Goal: Information Seeking & Learning: Understand process/instructions

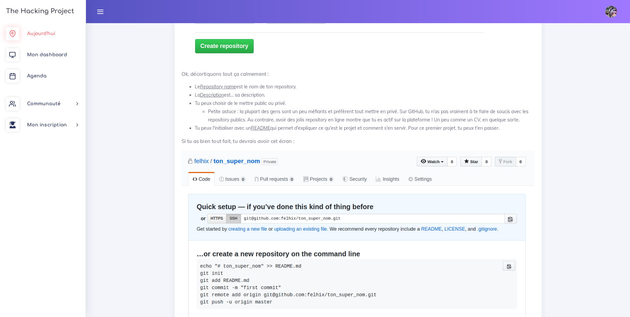
click at [49, 32] on span "Aujourd'hui" at bounding box center [41, 33] width 28 height 5
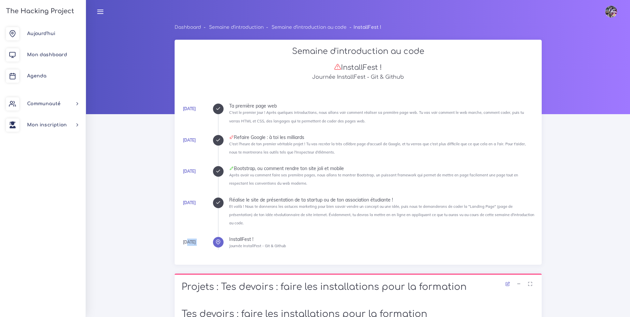
drag, startPoint x: 186, startPoint y: 234, endPoint x: 293, endPoint y: 224, distance: 108.3
click at [293, 224] on ul "Lundi Ta première page web C'est le premier jour ! Après quelques introductions…" at bounding box center [376, 177] width 317 height 146
click at [294, 225] on ul "Lundi Ta première page web C'est le premier jour ! Après quelques introductions…" at bounding box center [376, 177] width 317 height 146
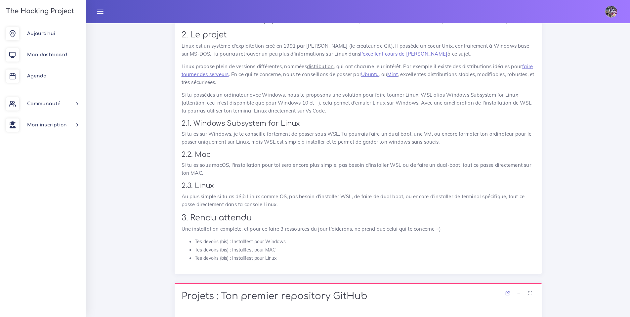
scroll to position [477, 0]
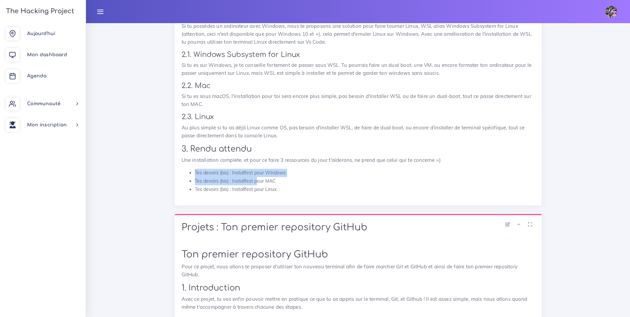
drag, startPoint x: 195, startPoint y: 167, endPoint x: 256, endPoint y: 175, distance: 61.7
click at [256, 175] on ul "Tes devoirs (bis) : Installfest pour Windows Tes devoirs (bis) : Installfest po…" at bounding box center [358, 181] width 353 height 25
click at [258, 185] on li "Tes devoirs (bis) : Installfest pour Linux" at bounding box center [365, 189] width 340 height 8
click at [273, 177] on li "Tes devoirs (bis) : Installfest pour MAC" at bounding box center [365, 181] width 340 height 8
drag, startPoint x: 274, startPoint y: 175, endPoint x: 182, endPoint y: 173, distance: 92.0
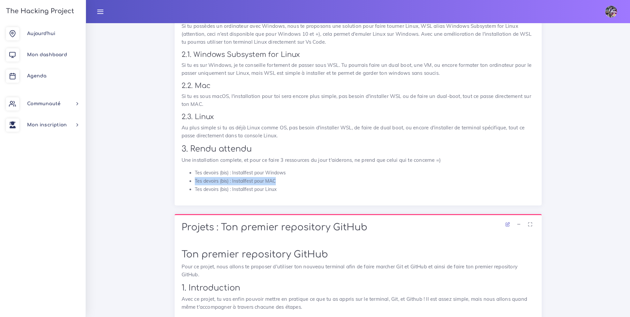
click at [182, 173] on ul "Tes devoirs (bis) : Installfest pour Windows Tes devoirs (bis) : Installfest po…" at bounding box center [358, 181] width 353 height 25
click at [195, 177] on li "Tes devoirs (bis) : Installfest pour MAC" at bounding box center [365, 181] width 340 height 8
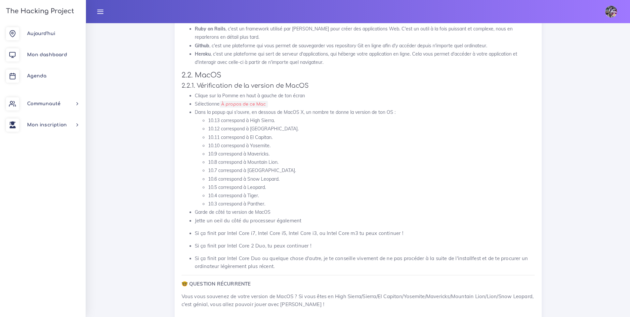
scroll to position [4478, 0]
drag, startPoint x: 191, startPoint y: 118, endPoint x: 238, endPoint y: 150, distance: 57.3
click at [237, 154] on ul "Clique sur la Pomme en haut à gauche de ton écran Sélectionne À propos de ce Ma…" at bounding box center [358, 179] width 353 height 179
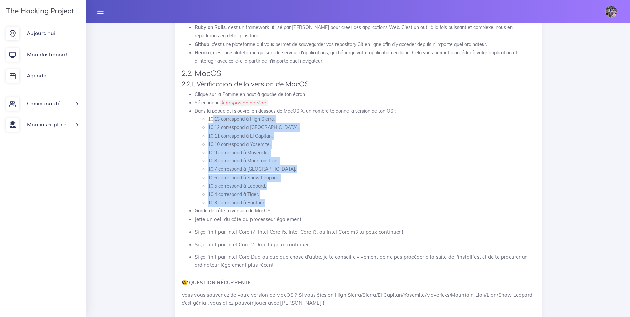
drag, startPoint x: 240, startPoint y: 135, endPoint x: 277, endPoint y: 208, distance: 81.6
click at [277, 207] on ul "10.13 correspond à High Sierra. 10.12 correspond à Sierra. 10.11 correspond à E…" at bounding box center [365, 161] width 340 height 92
click at [304, 175] on li "10.6 correspond à Snow Leopard." at bounding box center [371, 178] width 327 height 8
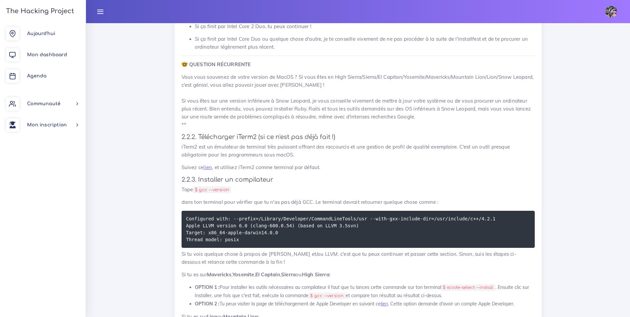
scroll to position [4729, 0]
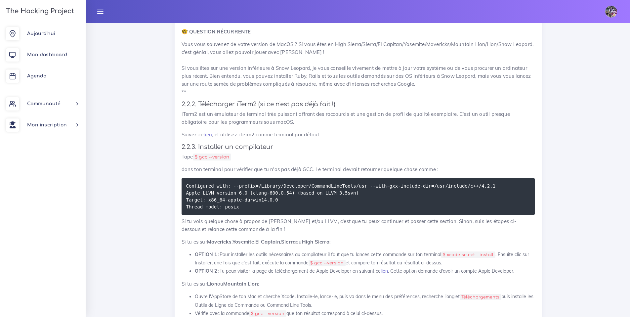
click at [200, 159] on code "$ gcc --version" at bounding box center [212, 156] width 38 height 7
drag, startPoint x: 201, startPoint y: 159, endPoint x: 231, endPoint y: 157, distance: 29.2
click at [231, 157] on code "$ gcc --version" at bounding box center [212, 156] width 38 height 7
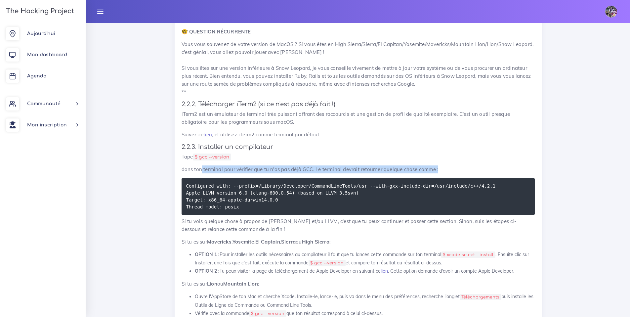
drag, startPoint x: 201, startPoint y: 170, endPoint x: 444, endPoint y: 176, distance: 242.5
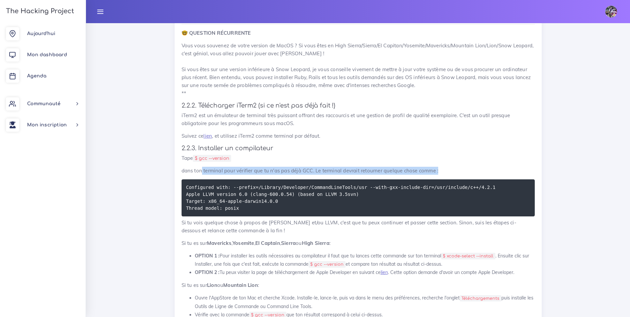
click at [334, 173] on p "dans ton terminal pour vérifier que tu n'as pas déjà GCC. Le terminal devrait r…" at bounding box center [358, 171] width 353 height 8
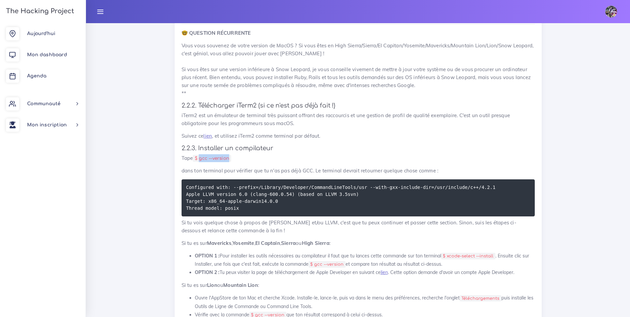
drag, startPoint x: 200, startPoint y: 159, endPoint x: 233, endPoint y: 160, distance: 32.4
click at [231, 160] on code "$ gcc --version" at bounding box center [212, 158] width 38 height 7
click at [199, 190] on code "Configured with: --prefix=/Library/Developer/CommandLineTools/usr --with-gxx-in…" at bounding box center [341, 198] width 310 height 28
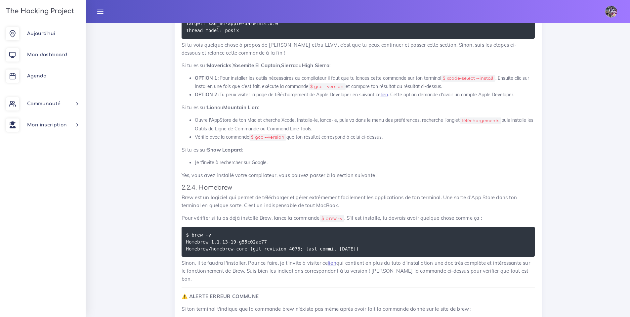
scroll to position [4906, 0]
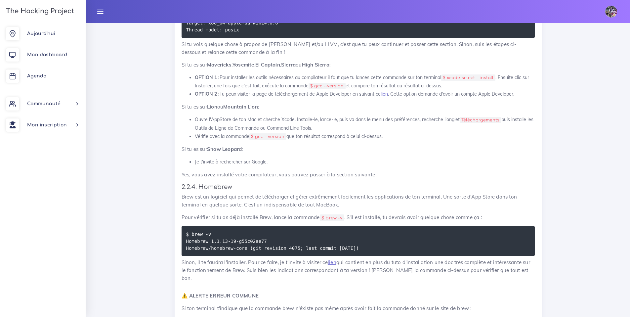
drag, startPoint x: 192, startPoint y: 236, endPoint x: 302, endPoint y: 255, distance: 110.7
click at [302, 255] on pre "$ brew -v Homebrew 1.1.13-19-g55c02ae77 Homebrew/homebrew-core (git revision 40…" at bounding box center [358, 241] width 353 height 30
click at [301, 249] on code "$ brew -v Homebrew 1.1.13-19-g55c02ae77 Homebrew/homebrew-core (git revision 40…" at bounding box center [273, 241] width 175 height 21
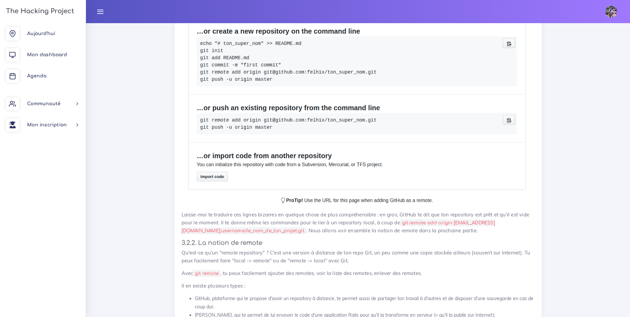
scroll to position [13287, 0]
